Goal: Navigation & Orientation: Find specific page/section

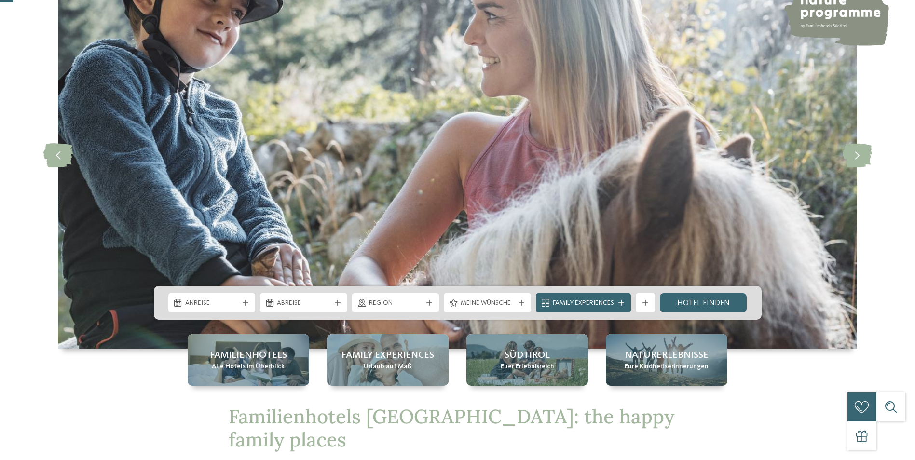
scroll to position [96, 0]
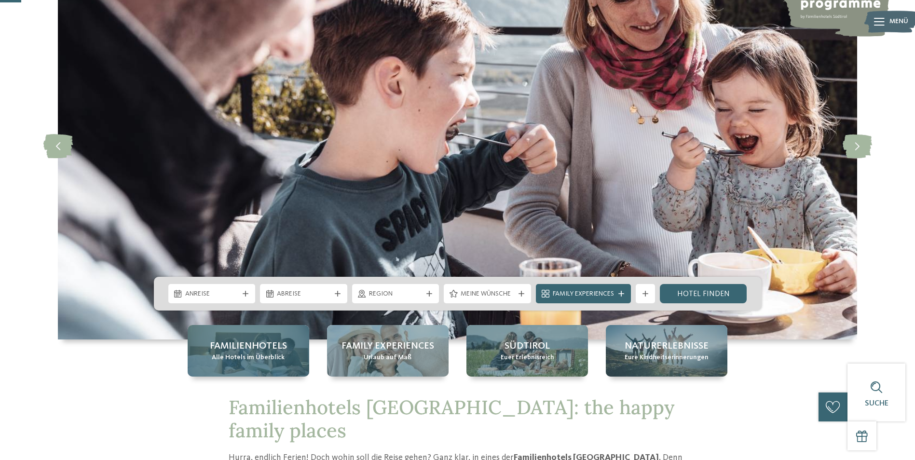
click at [239, 360] on span "Alle Hotels im Überblick" at bounding box center [248, 358] width 73 height 10
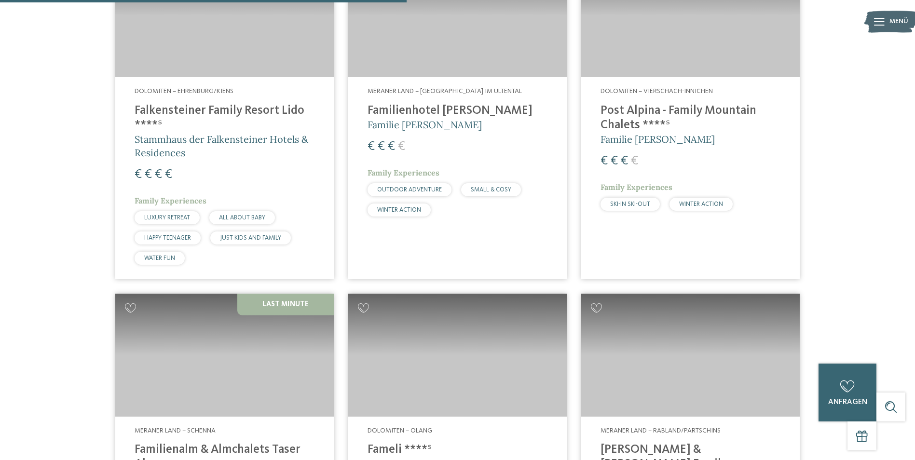
scroll to position [1447, 0]
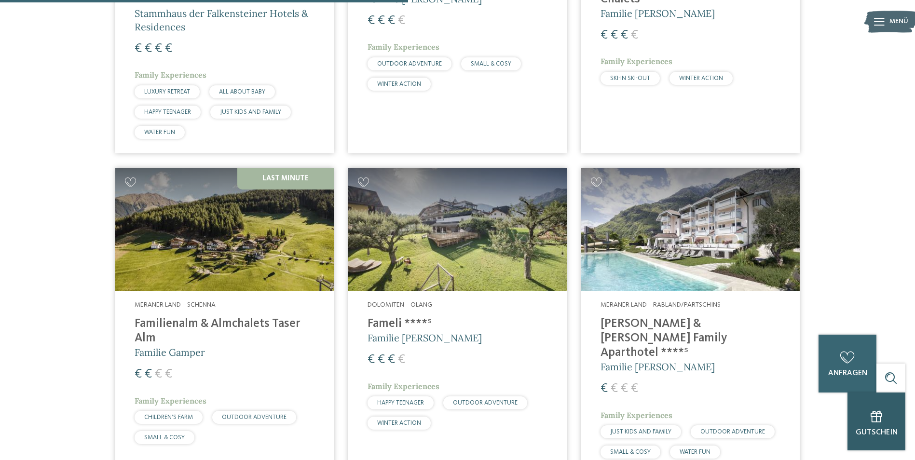
click at [873, 421] on icon at bounding box center [876, 416] width 12 height 12
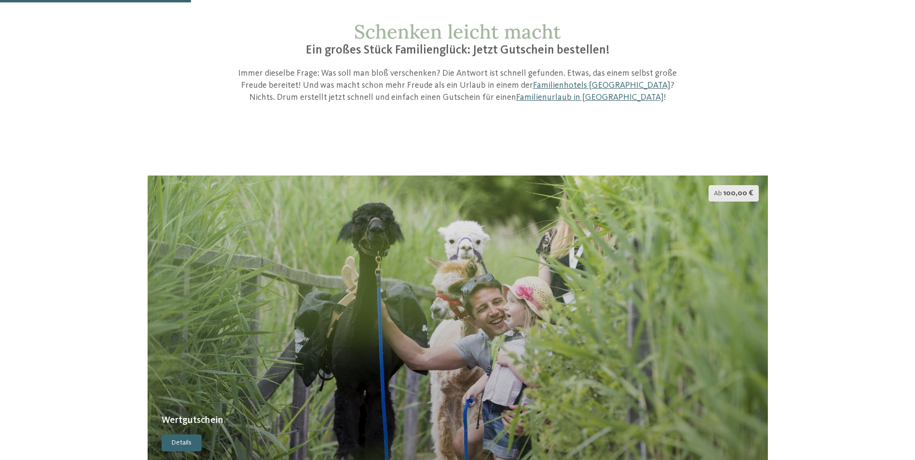
scroll to position [145, 0]
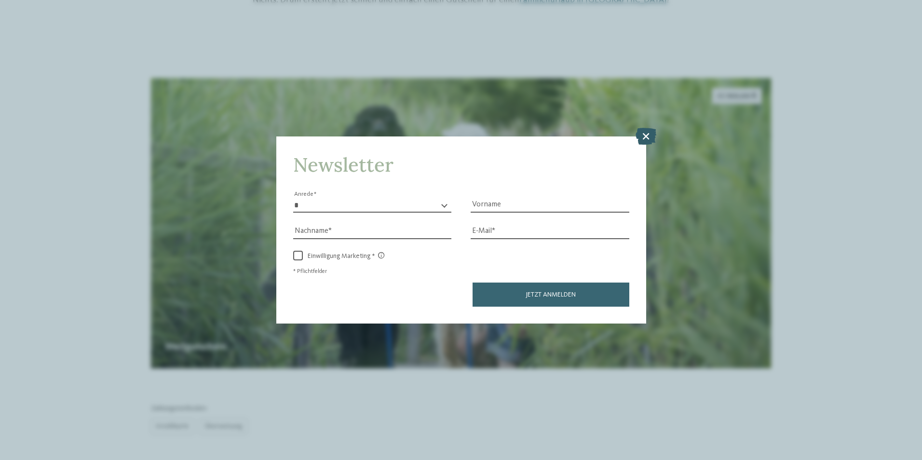
click at [643, 135] on icon at bounding box center [646, 135] width 21 height 17
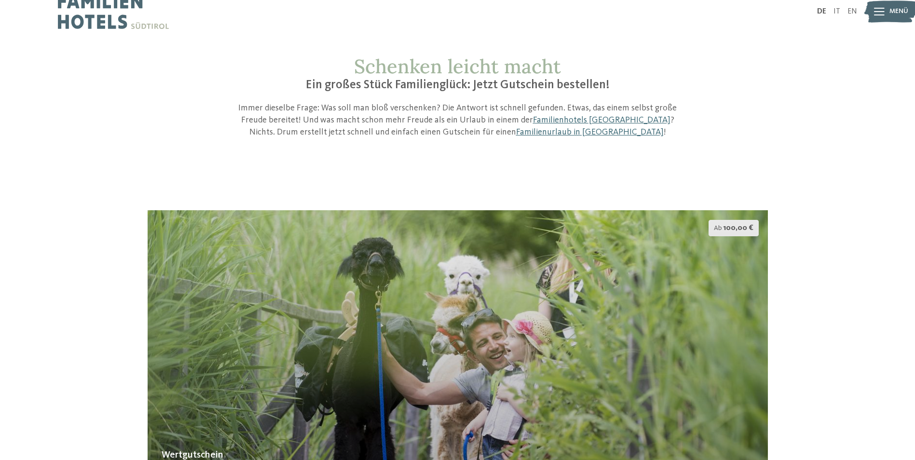
scroll to position [0, 0]
